Goal: Browse casually: Explore the website without a specific task or goal

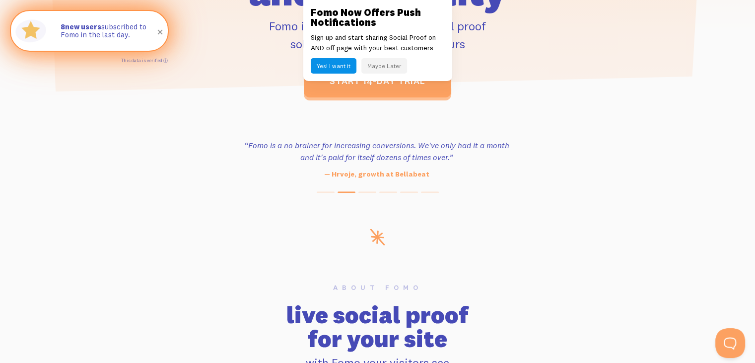
scroll to position [355, 0]
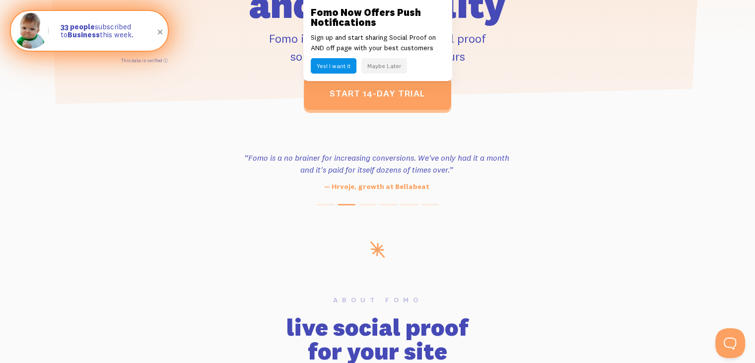
click at [299, 172] on h3 "“Fomo is a no brainer for increasing conversions. We've only had it a month and…" at bounding box center [376, 163] width 271 height 24
